Goal: Information Seeking & Learning: Find specific fact

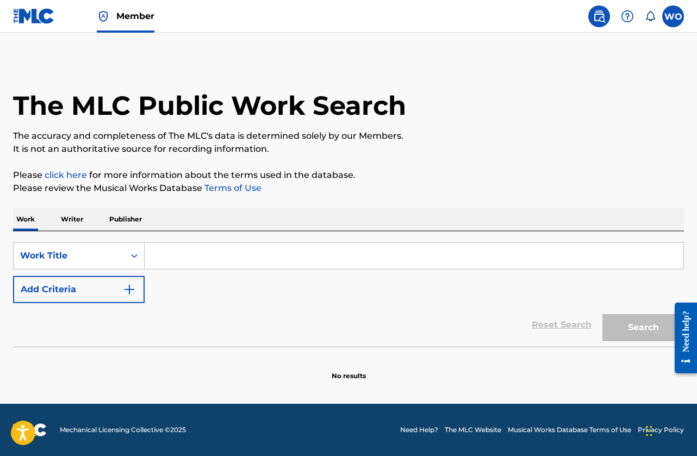
click at [525, 116] on div "The MLC Public Work Search" at bounding box center [348, 99] width 671 height 79
click at [120, 221] on p "Publisher" at bounding box center [125, 219] width 39 height 23
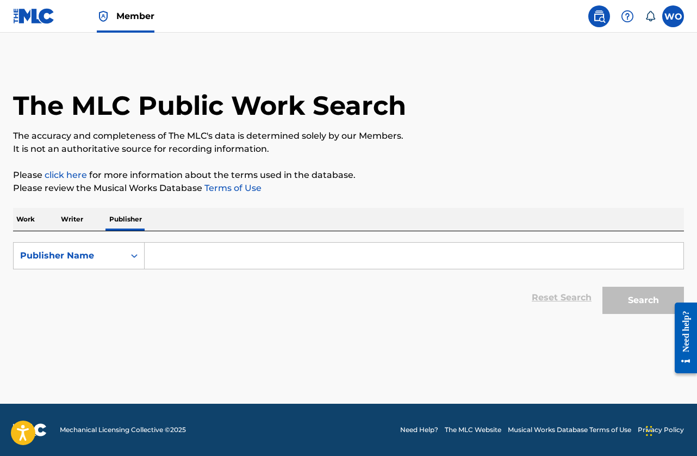
click at [185, 259] on input "Search Form" at bounding box center [414, 256] width 539 height 26
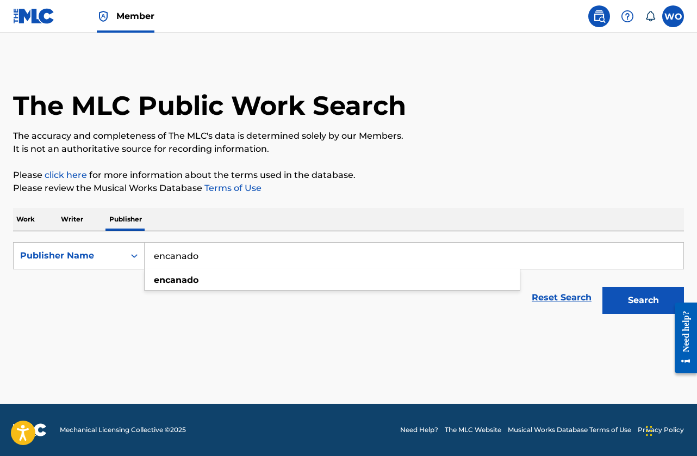
click at [603, 287] on button "Search" at bounding box center [644, 300] width 82 height 27
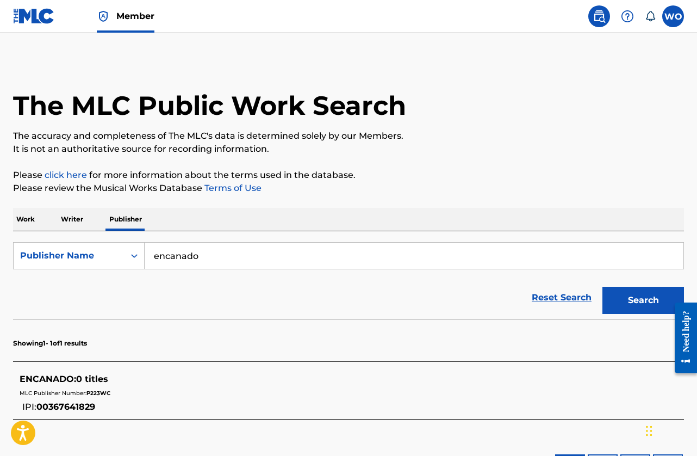
scroll to position [54, 0]
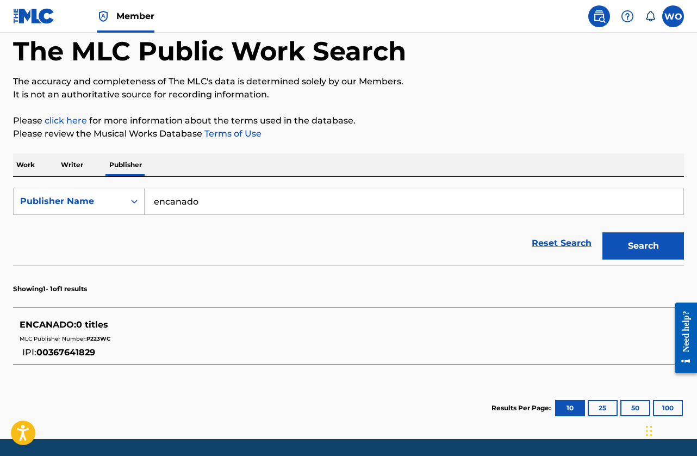
click at [154, 314] on div "ENCANADO : 0 titles MLC Publisher Number: P223WC IPI: 00367641829" at bounding box center [348, 339] width 671 height 52
click at [238, 81] on p "The accuracy and completeness of The MLC's data is determined solely by our Mem…" at bounding box center [348, 81] width 671 height 13
click at [187, 244] on div "Reset Search Search" at bounding box center [348, 243] width 671 height 44
click at [83, 287] on p "Showing 1 - 1 of 1 results" at bounding box center [50, 289] width 74 height 10
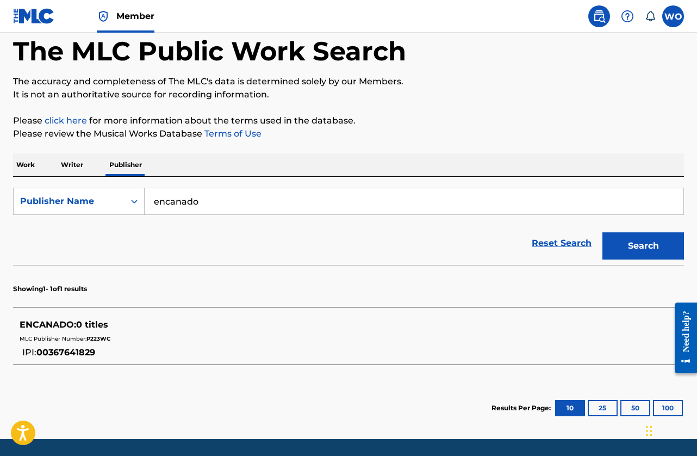
click at [97, 247] on div "Reset Search Search" at bounding box center [348, 243] width 671 height 44
drag, startPoint x: 111, startPoint y: 338, endPoint x: 86, endPoint y: 341, distance: 24.6
click at [86, 341] on div "MLC Publisher Number: P223WC" at bounding box center [335, 337] width 630 height 13
copy span "P223WC"
drag, startPoint x: 95, startPoint y: 352, endPoint x: 40, endPoint y: 355, distance: 55.0
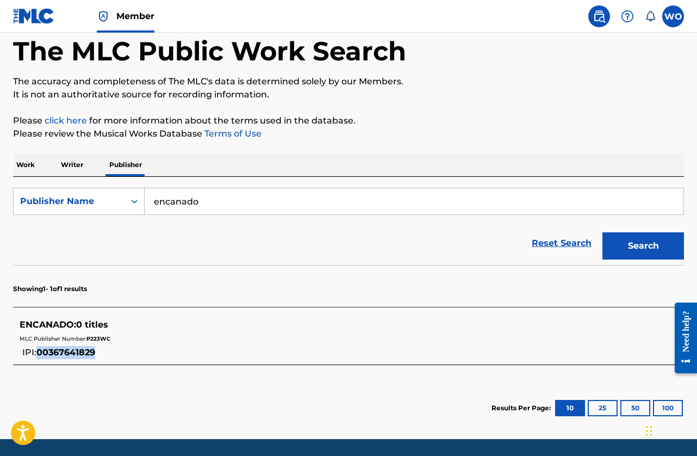
click at [40, 355] on span "00367641829" at bounding box center [65, 352] width 59 height 10
copy span "00367641829"
drag, startPoint x: 165, startPoint y: 200, endPoint x: 141, endPoint y: 194, distance: 24.5
click at [141, 194] on div "SearchWithCriteria3e16dfae-3cad-48a4-9944-3da60d9ff75b Publisher Name encanado" at bounding box center [348, 201] width 671 height 27
type input "21st century ribbon music"
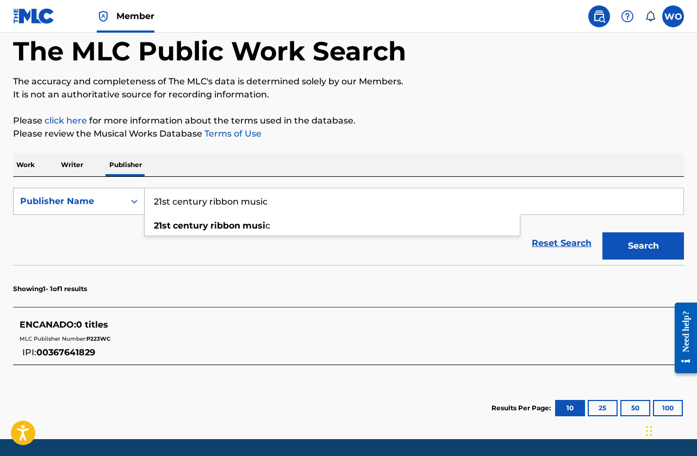
click at [603, 232] on button "Search" at bounding box center [644, 245] width 82 height 27
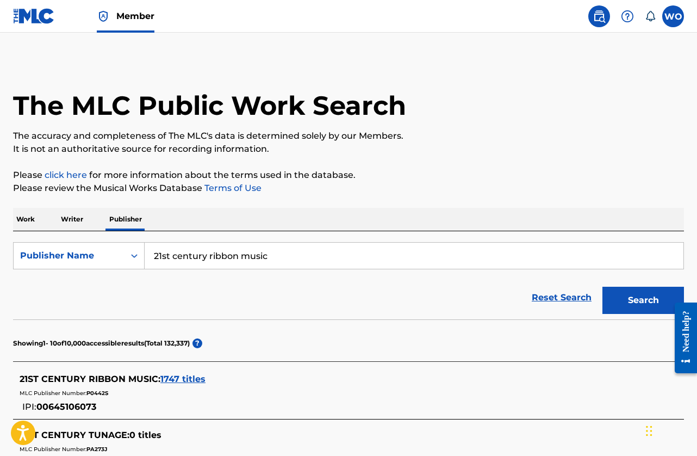
scroll to position [163, 0]
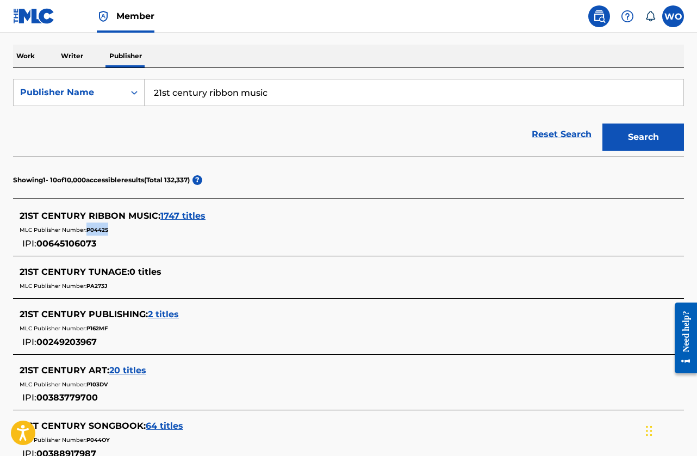
copy span "P0442S"
drag, startPoint x: 109, startPoint y: 230, endPoint x: 89, endPoint y: 231, distance: 20.7
click at [89, 231] on div "MLC Publisher Number: P0442S" at bounding box center [335, 228] width 630 height 13
